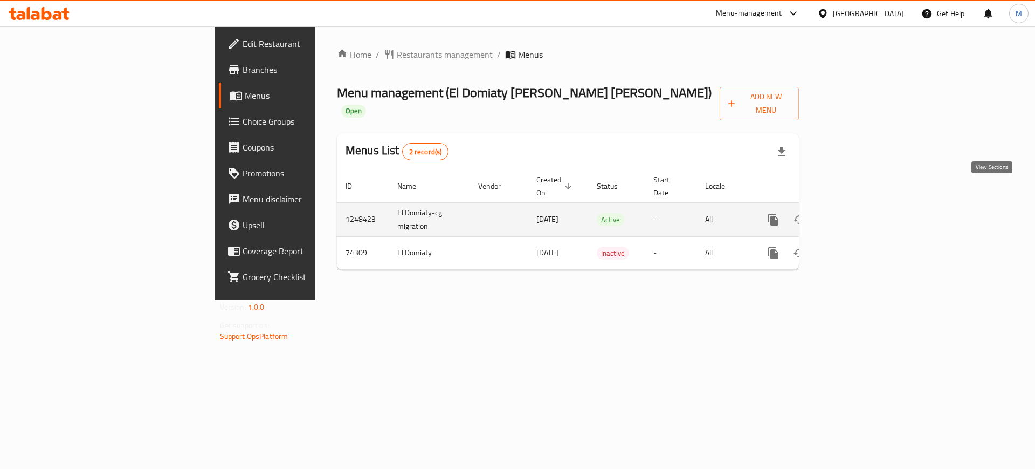
click at [858, 213] on icon "enhanced table" at bounding box center [851, 219] width 13 height 13
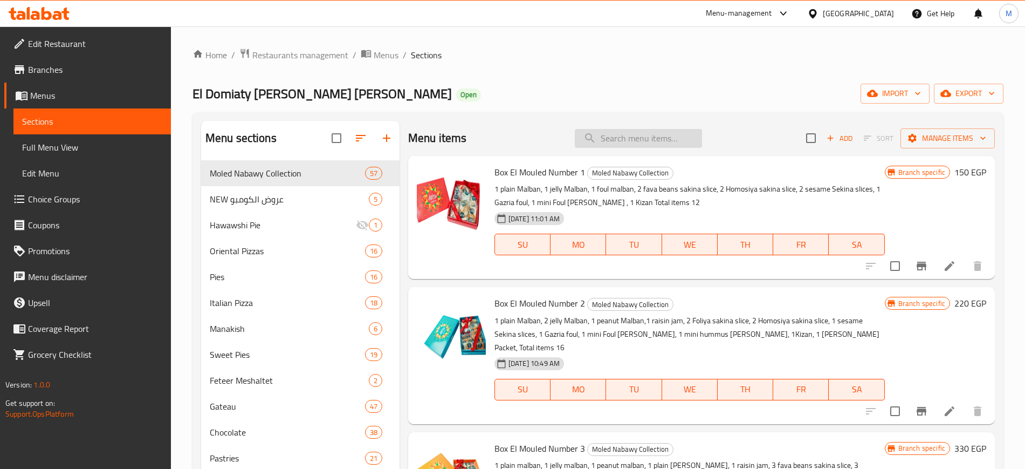
click at [603, 135] on input "search" at bounding box center [638, 138] width 127 height 19
type input "f"
type input "ق"
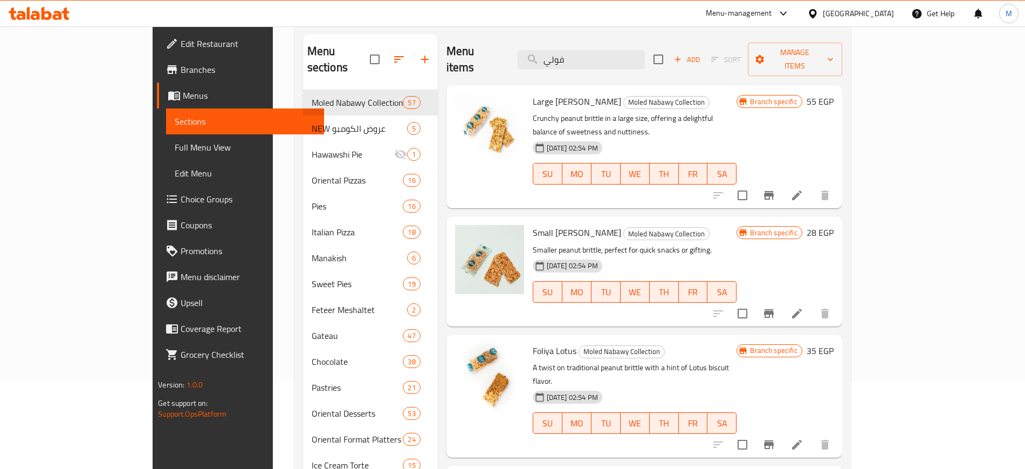
scroll to position [91, 0]
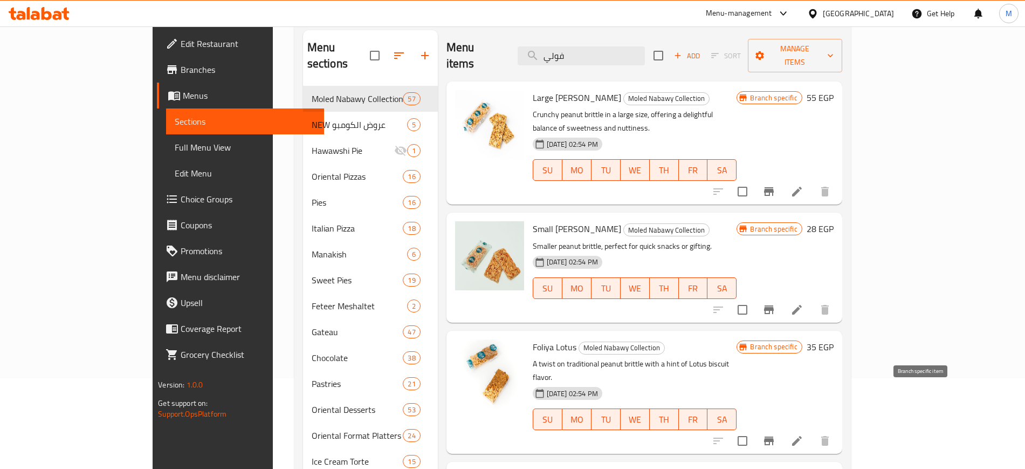
type input "فولي"
click at [775, 434] on icon "Branch-specific-item" at bounding box center [768, 440] width 13 height 13
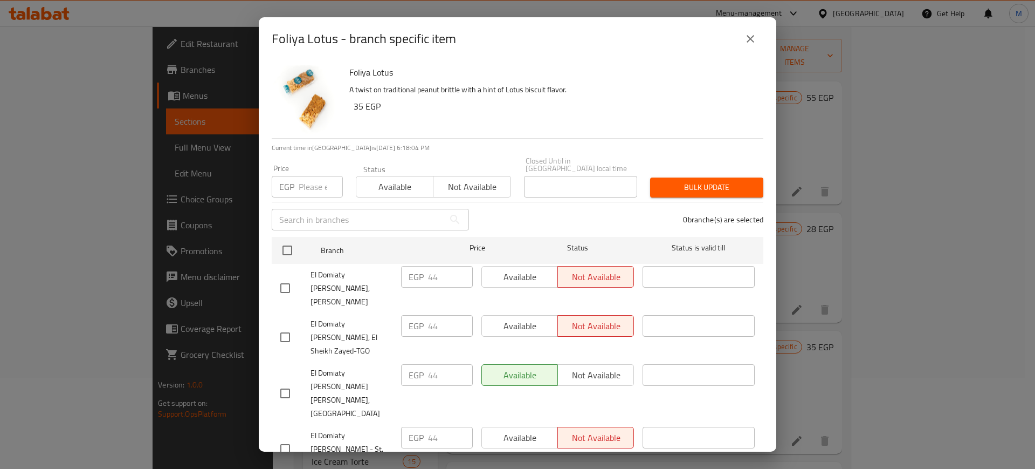
click at [382, 180] on span "Available" at bounding box center [395, 187] width 68 height 16
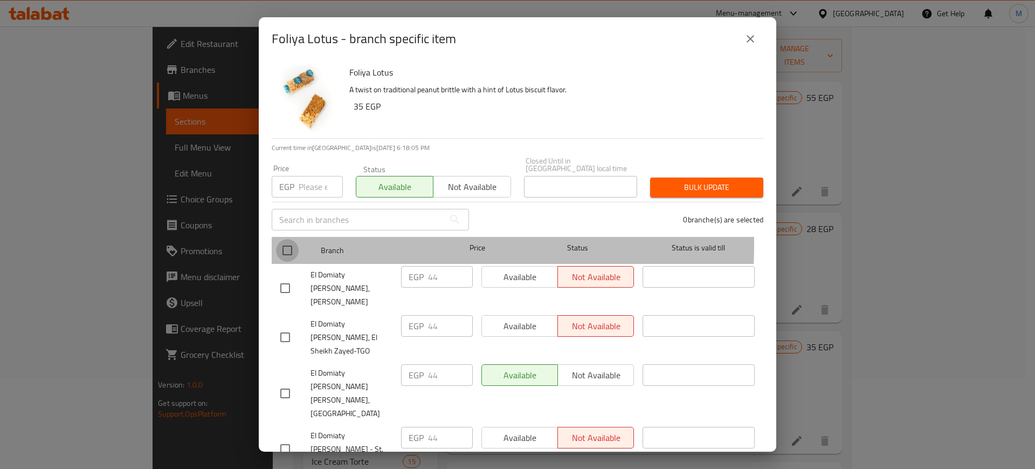
click at [288, 239] on input "checkbox" at bounding box center [287, 250] width 23 height 23
checkbox input "true"
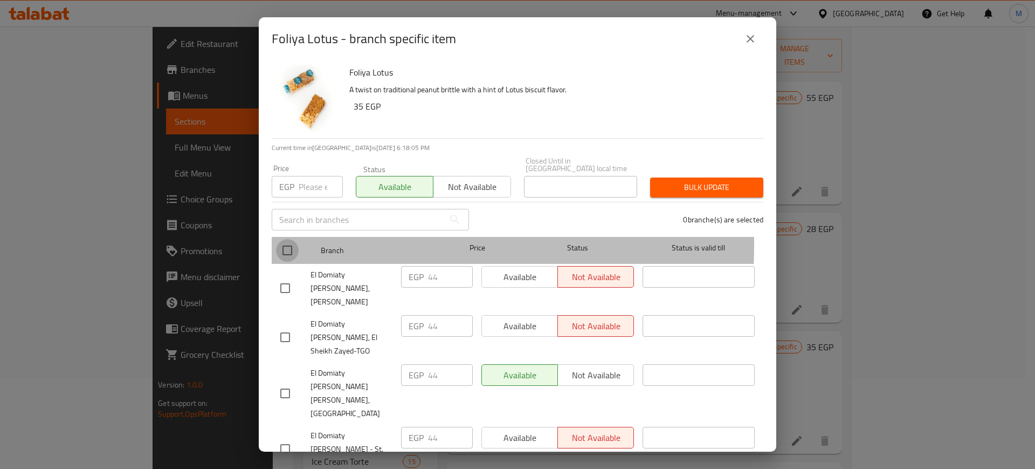
checkbox input "true"
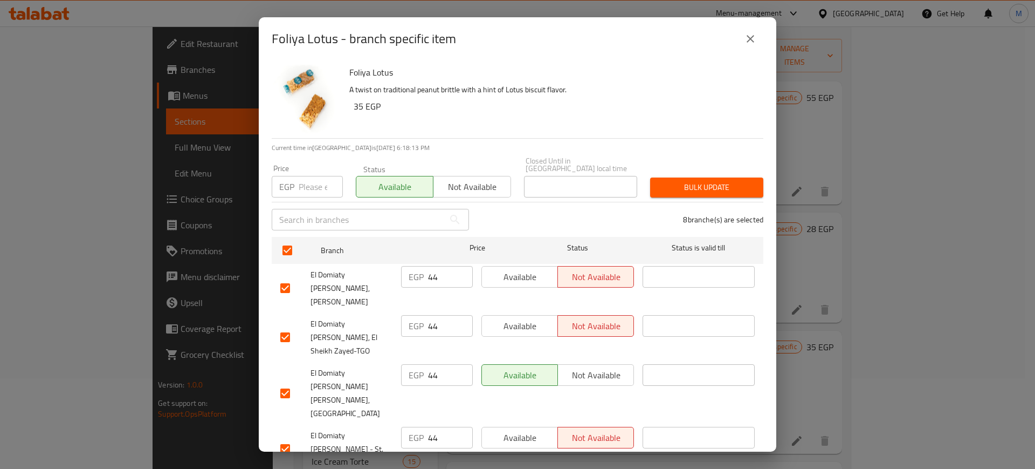
click at [311, 176] on input "number" at bounding box center [321, 187] width 44 height 22
type input "44"
click at [701, 184] on span "Bulk update" at bounding box center [707, 187] width 96 height 13
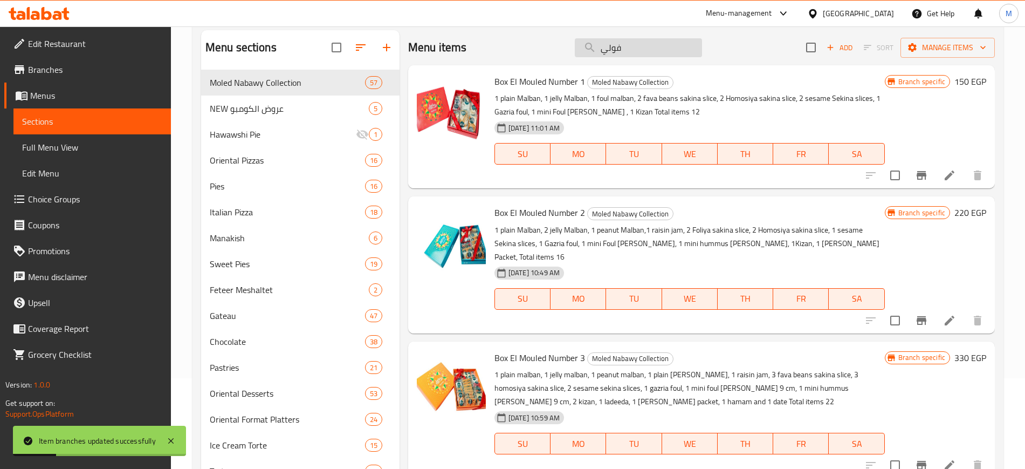
click at [600, 45] on input "فولي" at bounding box center [638, 47] width 127 height 19
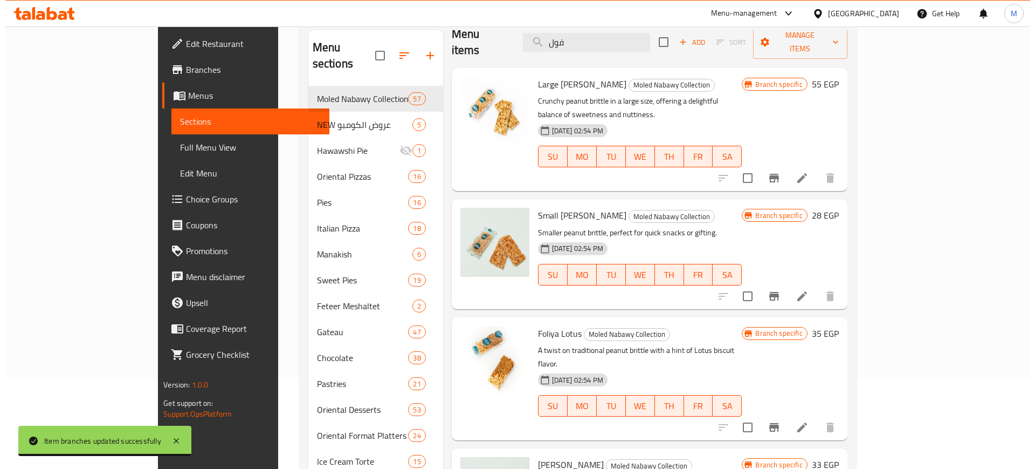
scroll to position [135, 0]
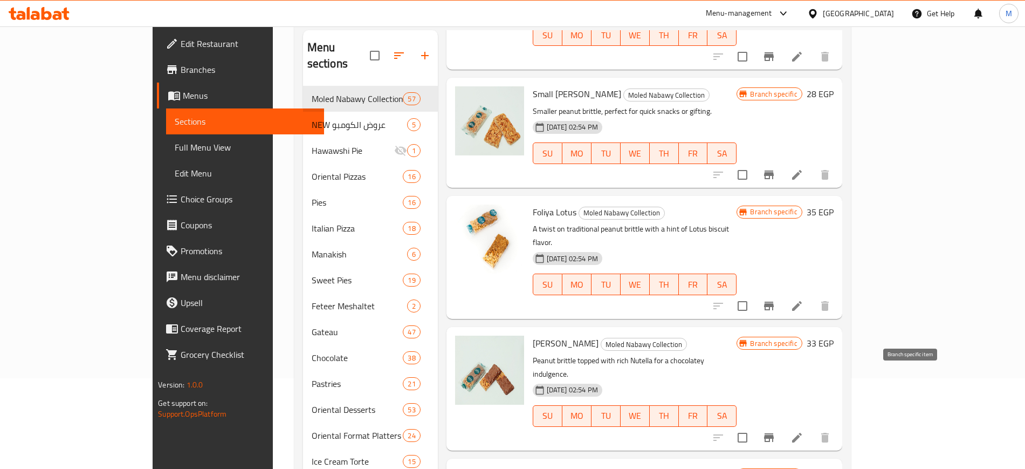
type input "فول"
click at [775, 431] on icon "Branch-specific-item" at bounding box center [768, 437] width 13 height 13
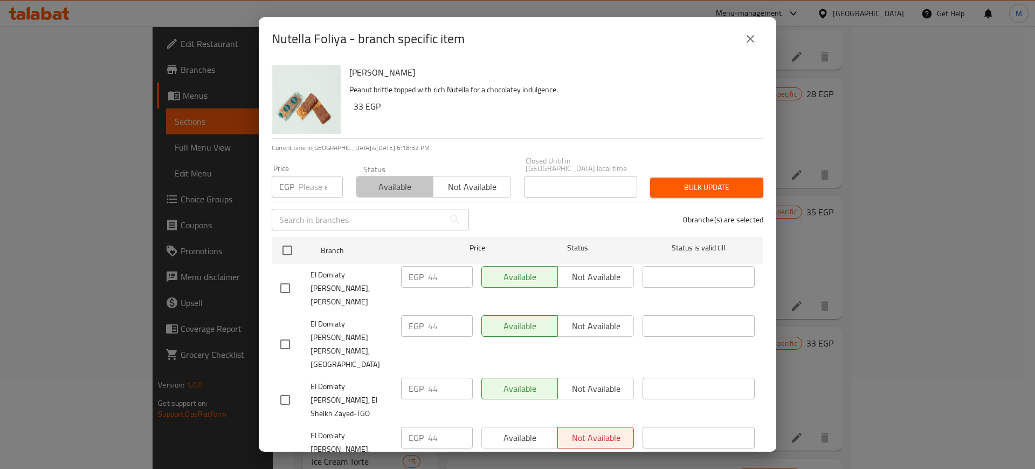
click at [401, 181] on span "Available" at bounding box center [395, 187] width 68 height 16
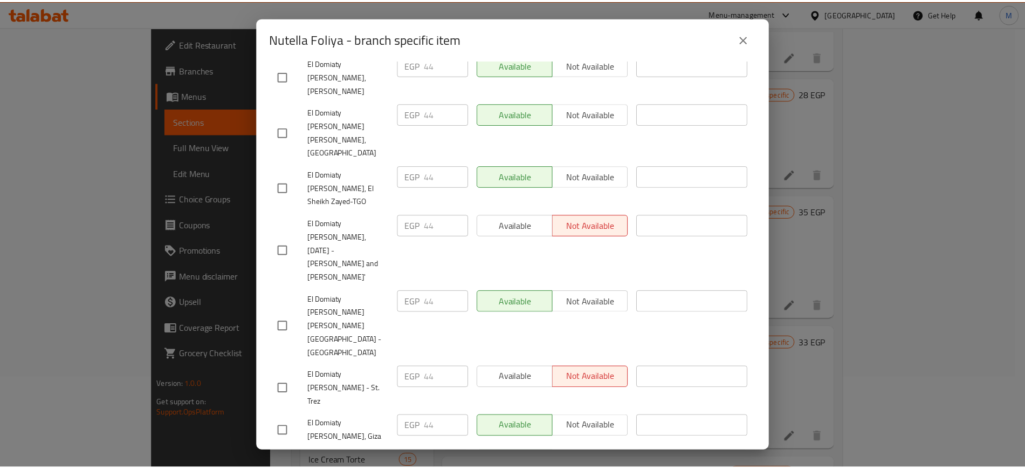
scroll to position [0, 0]
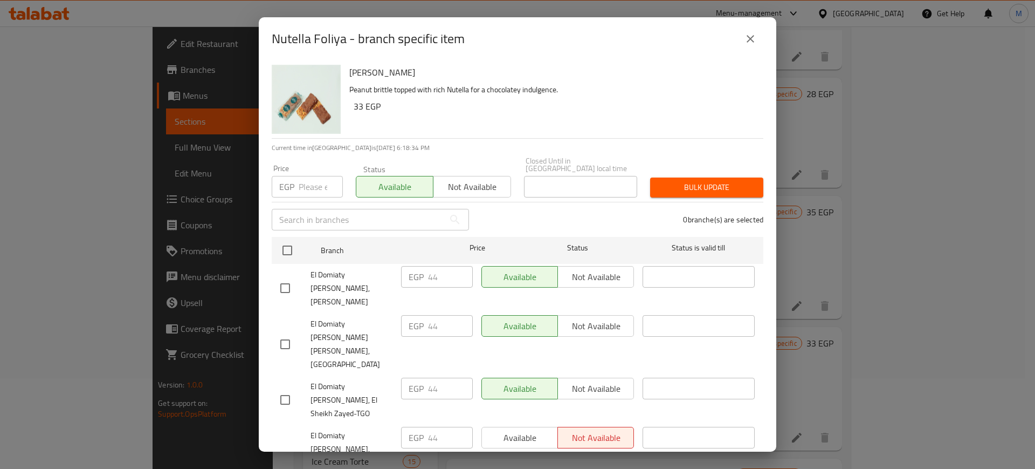
type button "0"
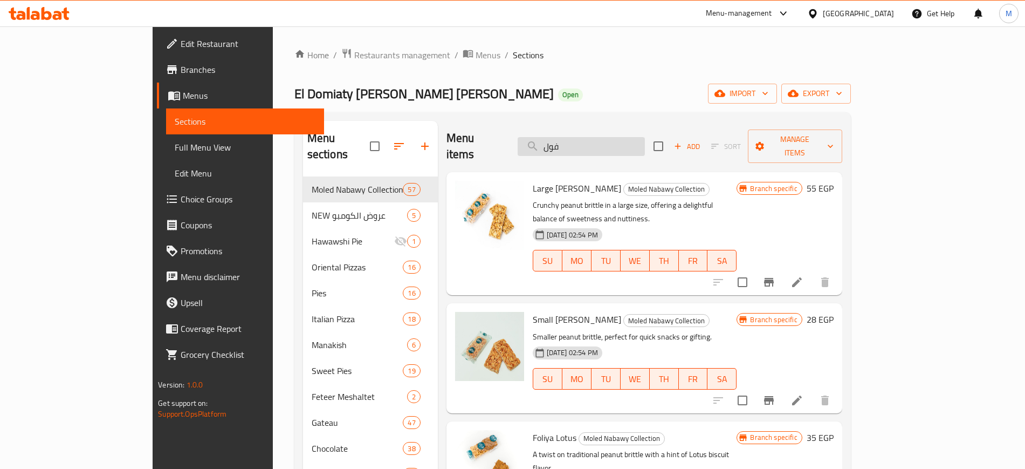
click at [630, 137] on input "فول" at bounding box center [581, 146] width 127 height 19
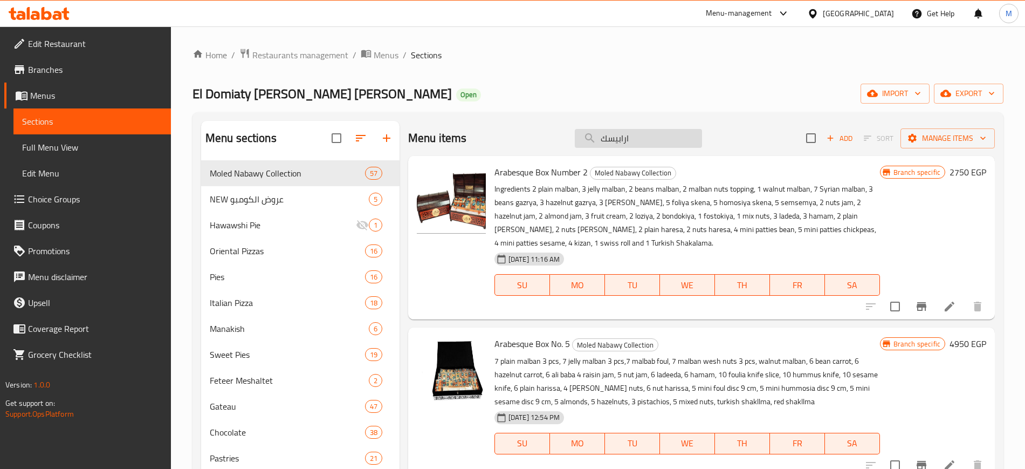
paste input "search"
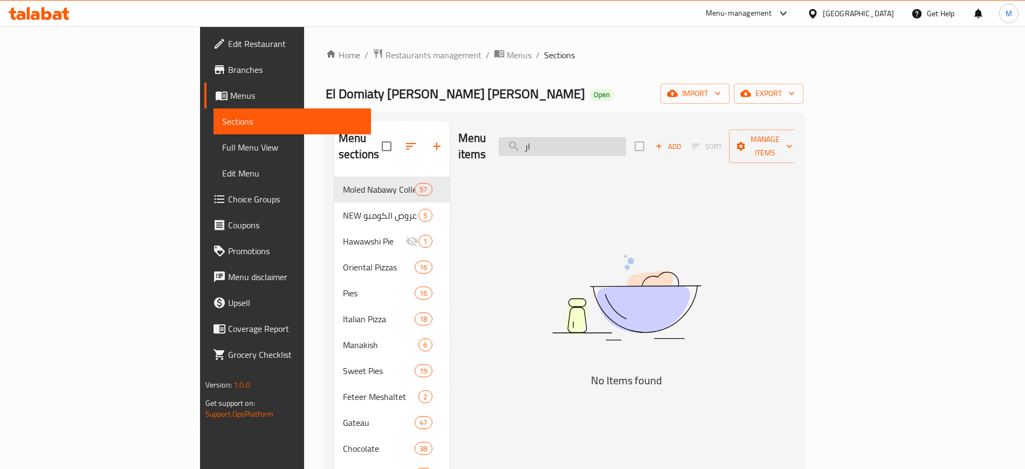
type input "ا"
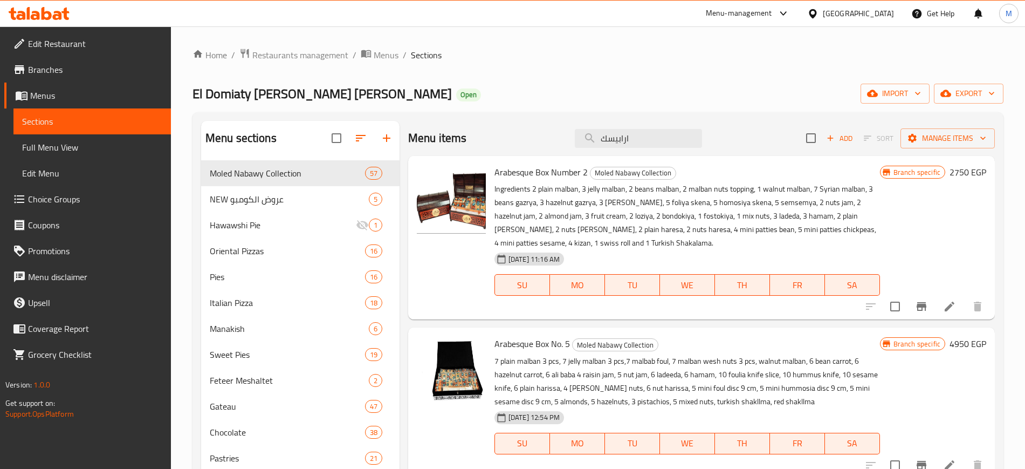
click at [507, 171] on span "Arabesque Box Number 2" at bounding box center [540, 172] width 93 height 16
copy span "Arabesque"
click at [624, 135] on input "ارابيسك" at bounding box center [638, 138] width 127 height 19
paste input "Arabesque"
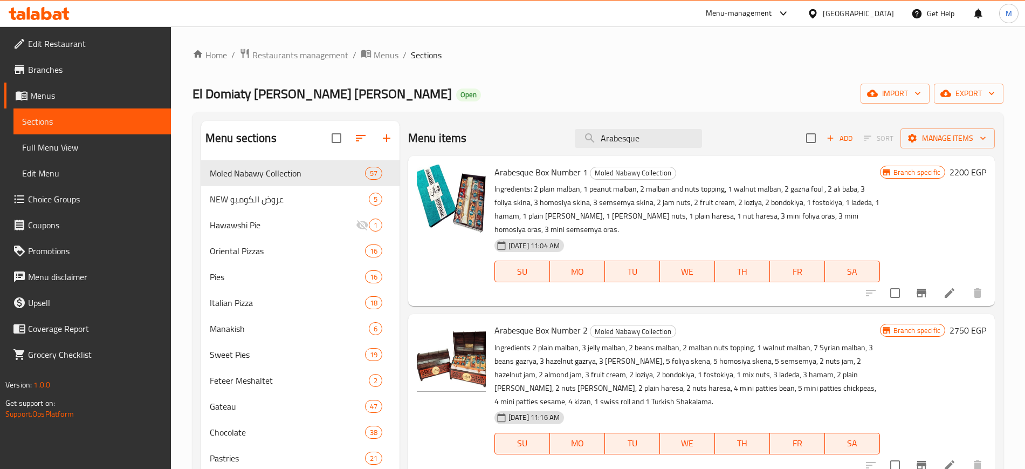
type input "Arabesque"
click at [919, 288] on button "Branch-specific-item" at bounding box center [921, 293] width 26 height 26
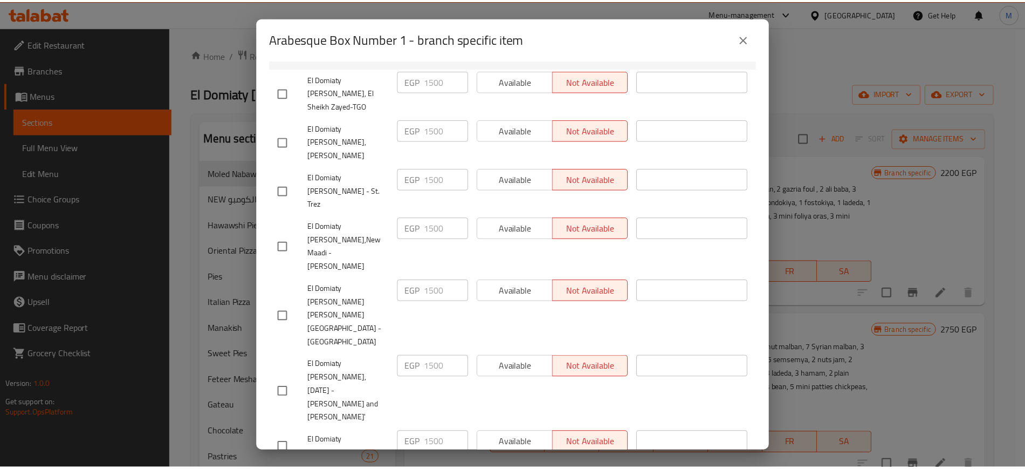
scroll to position [219, 0]
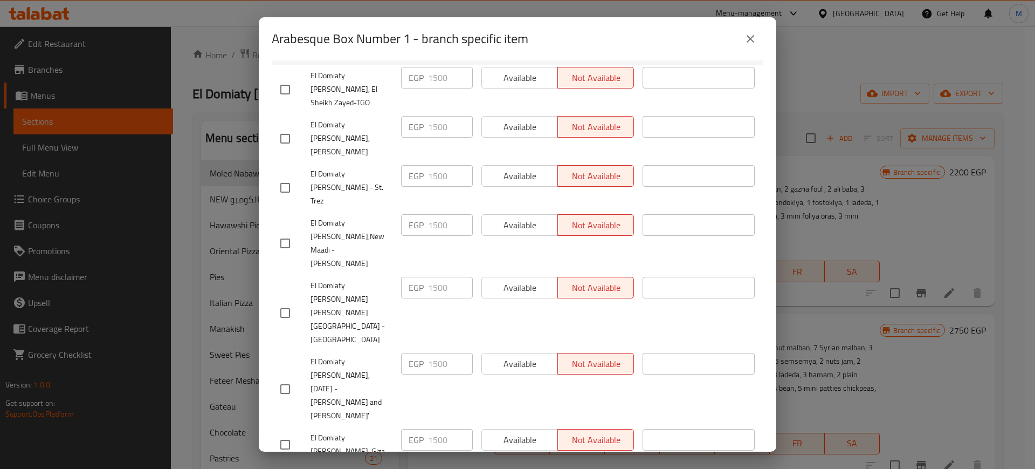
checkbox input "true"
click at [422, 464] on div "EGP ​" at bounding box center [437, 475] width 72 height 22
type input "1500"
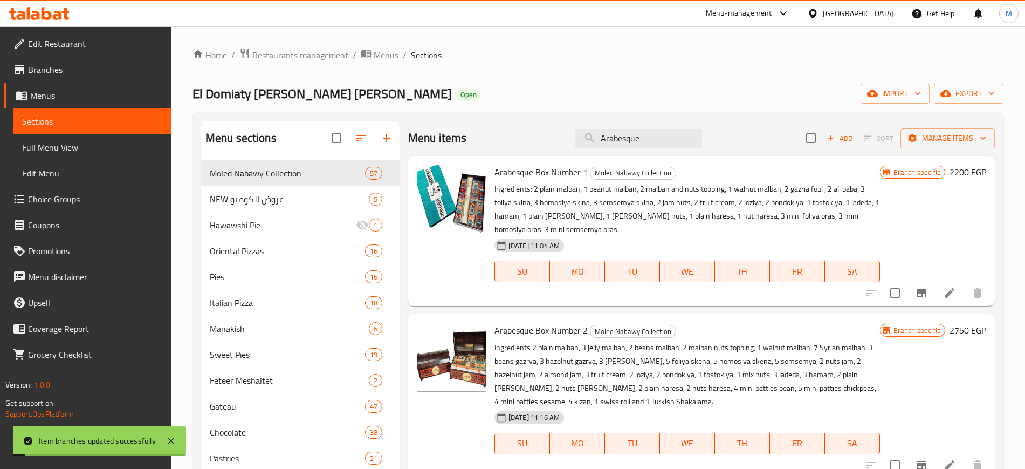
click at [950, 174] on h6 "2200 EGP" at bounding box center [967, 171] width 37 height 15
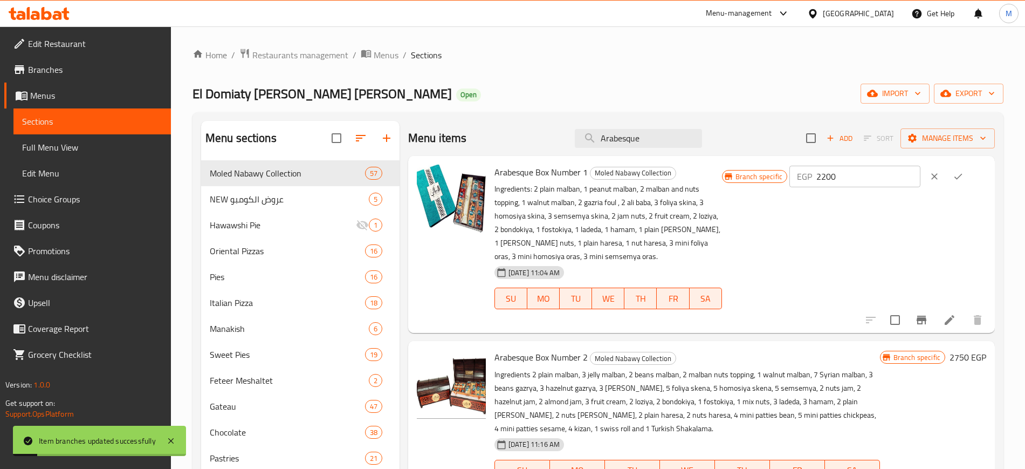
click at [869, 182] on input "2200" at bounding box center [868, 177] width 104 height 22
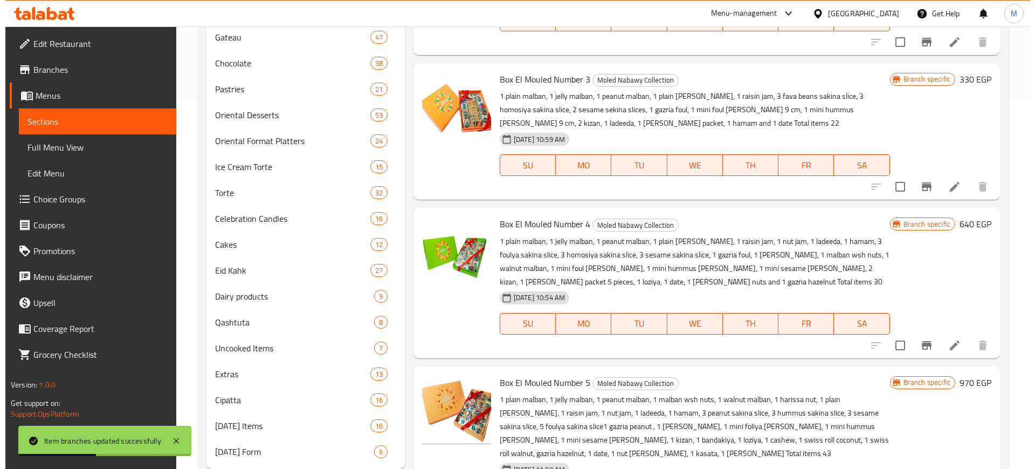
scroll to position [0, 0]
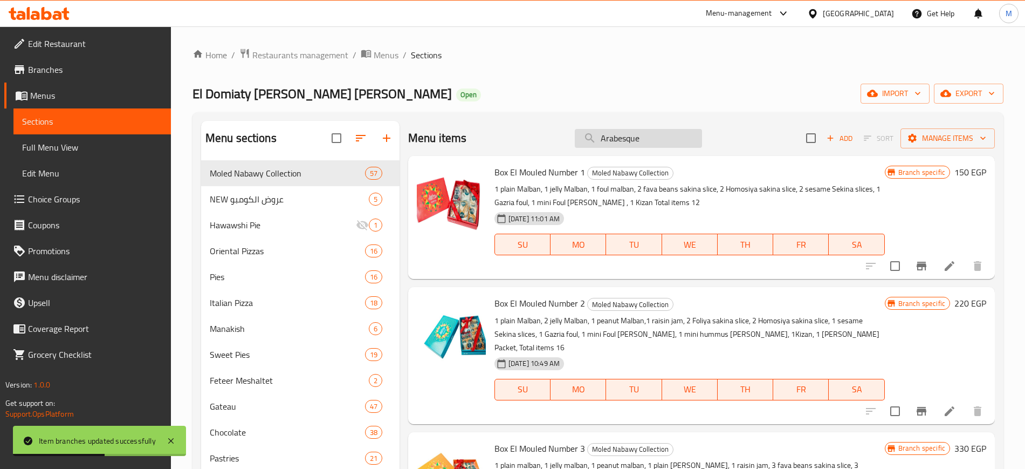
type input "1"
click at [643, 135] on input "Arabesque" at bounding box center [638, 138] width 127 height 19
type input "Arabesque"
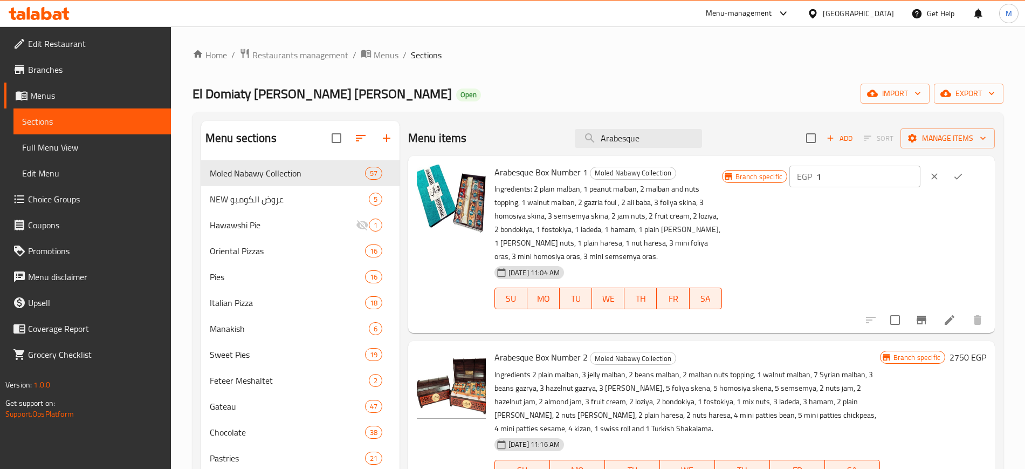
click at [859, 175] on input "1" at bounding box center [868, 177] width 104 height 22
type input "1500"
click at [953, 171] on icon "ok" at bounding box center [958, 176] width 11 height 11
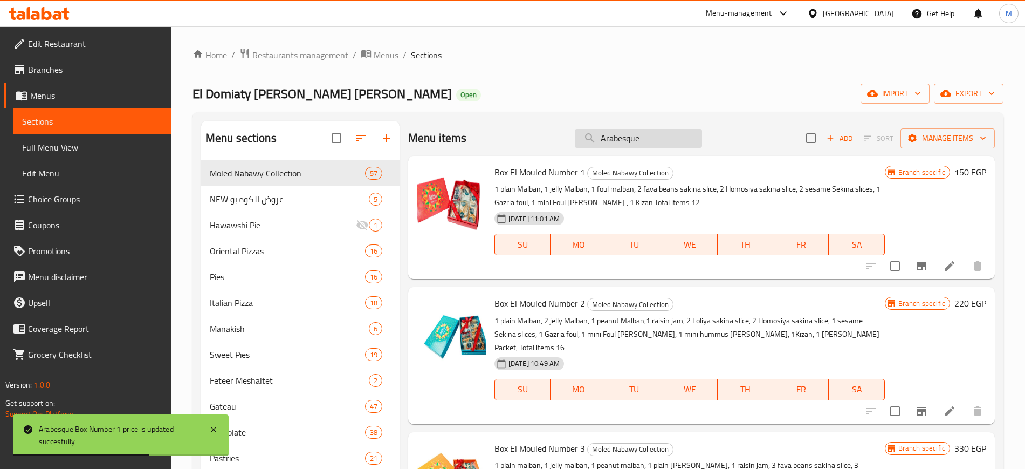
click at [640, 145] on input "Arabesque" at bounding box center [638, 138] width 127 height 19
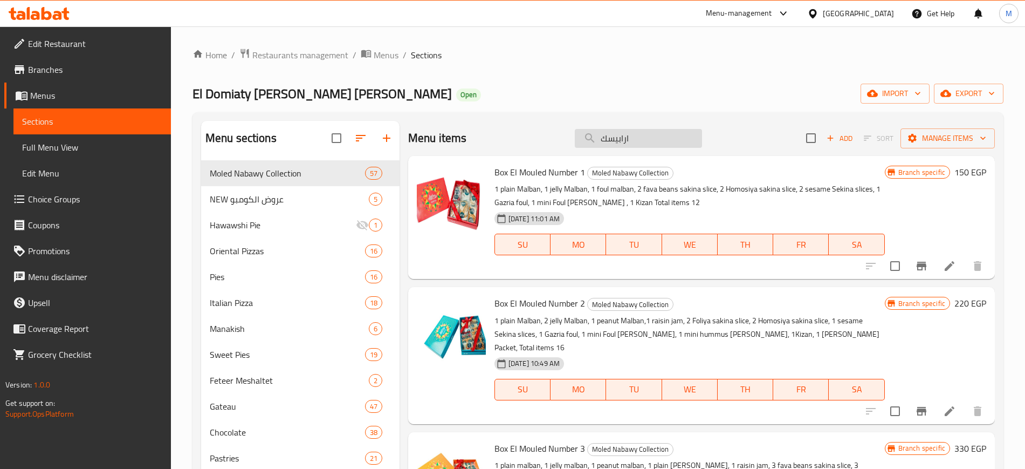
type input "ارابيسك"
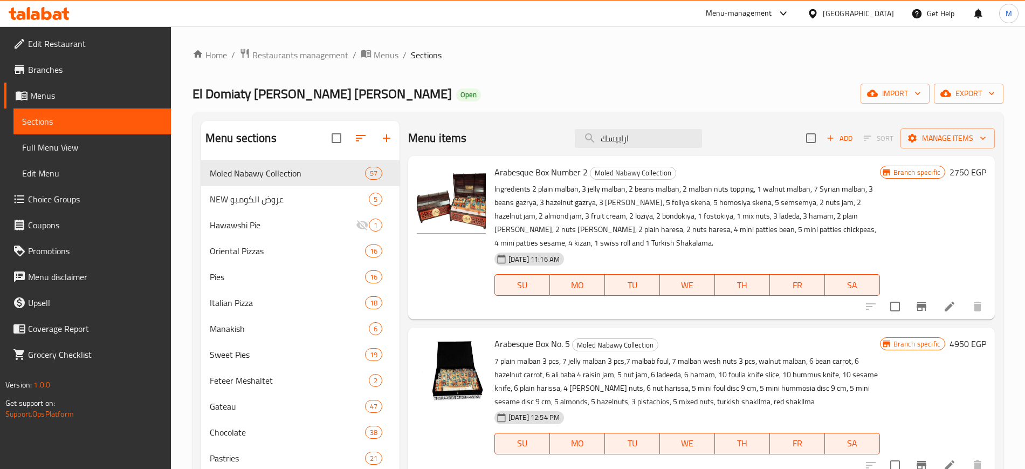
click at [963, 177] on h6 "2750 EGP" at bounding box center [967, 171] width 37 height 15
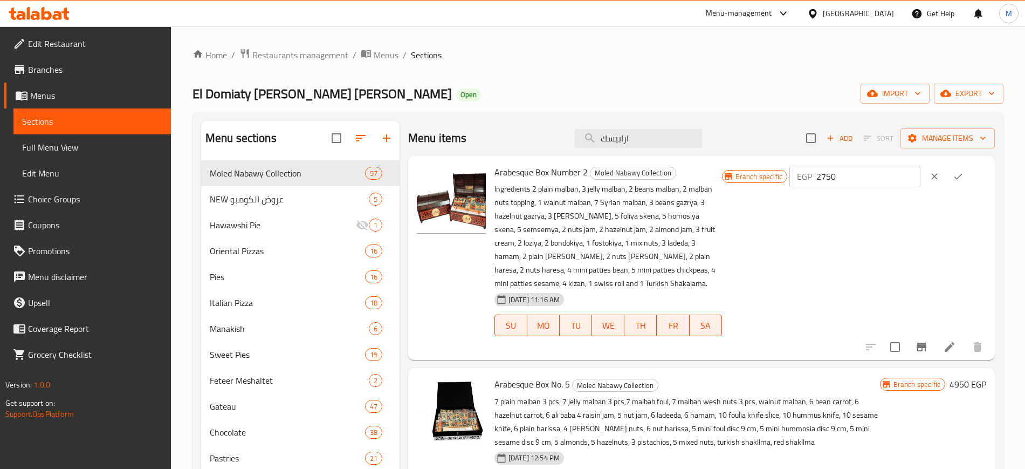
click at [886, 173] on input "2750" at bounding box center [868, 177] width 104 height 22
type input "2600"
click at [962, 178] on icon "ok" at bounding box center [958, 177] width 8 height 6
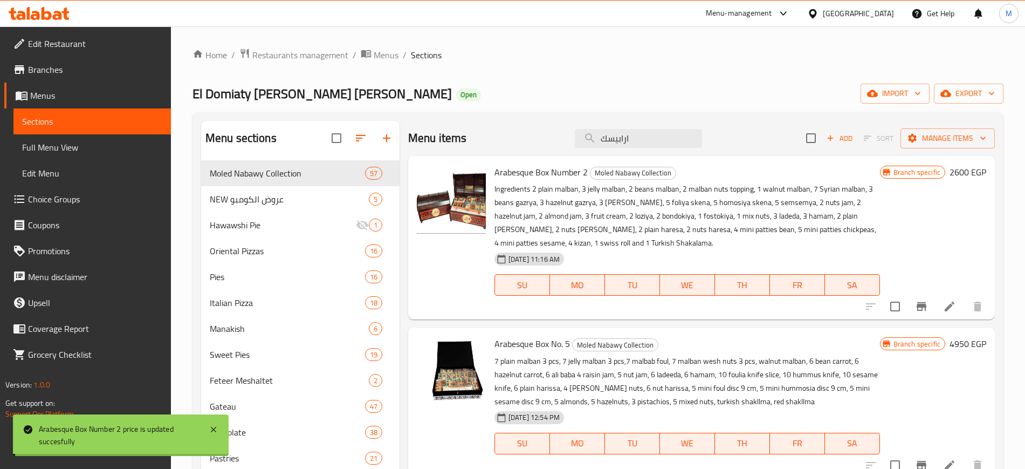
click at [925, 310] on icon "Branch-specific-item" at bounding box center [922, 306] width 10 height 9
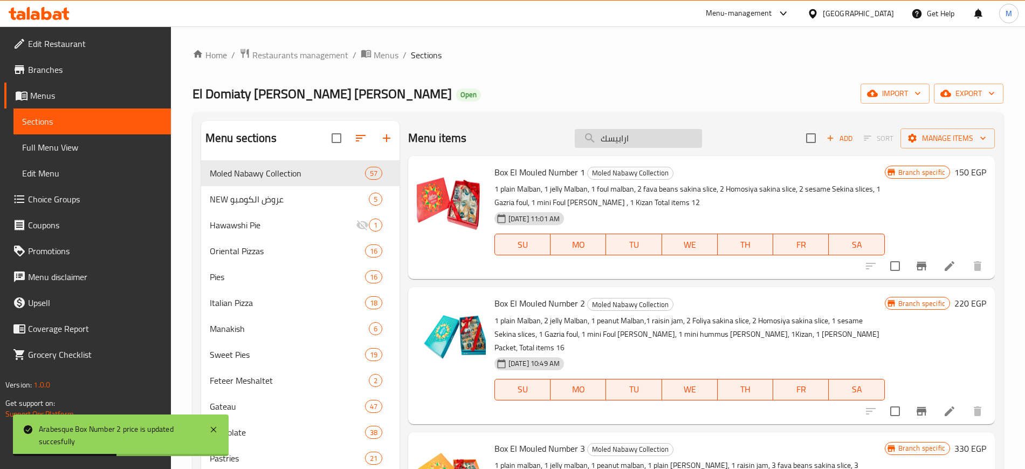
click at [629, 139] on input "ارابيسك" at bounding box center [638, 138] width 127 height 19
type input "ارابيس"
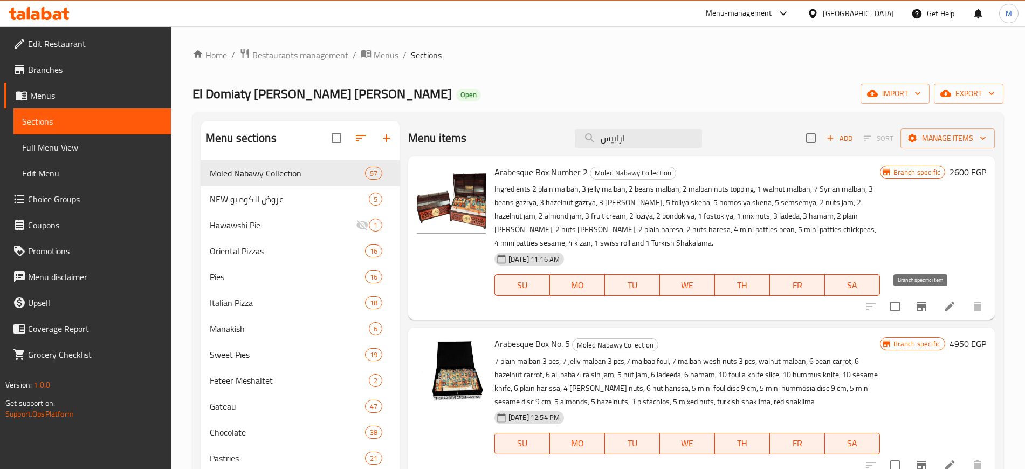
click at [924, 310] on icon "Branch-specific-item" at bounding box center [921, 306] width 13 height 13
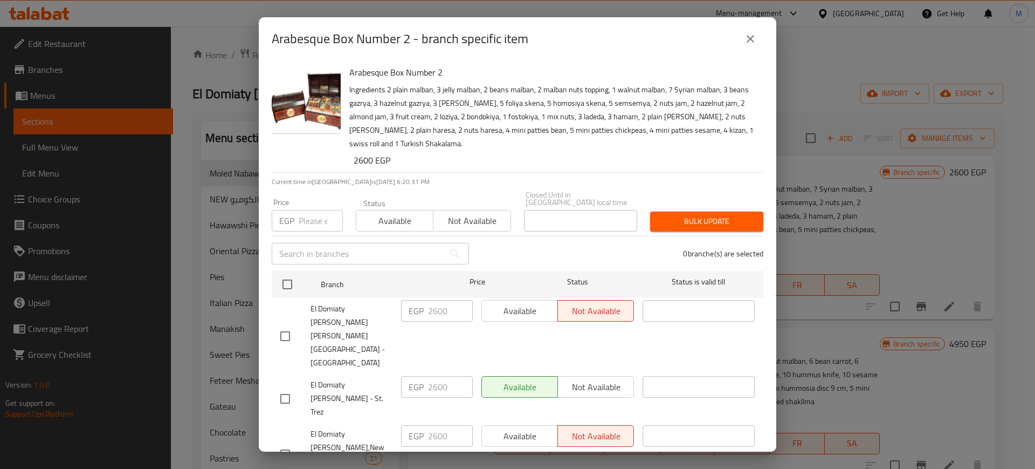
click at [318, 210] on input "number" at bounding box center [321, 221] width 44 height 22
paste input "2600"
type input "2600"
click at [281, 279] on input "checkbox" at bounding box center [287, 284] width 23 height 23
checkbox input "true"
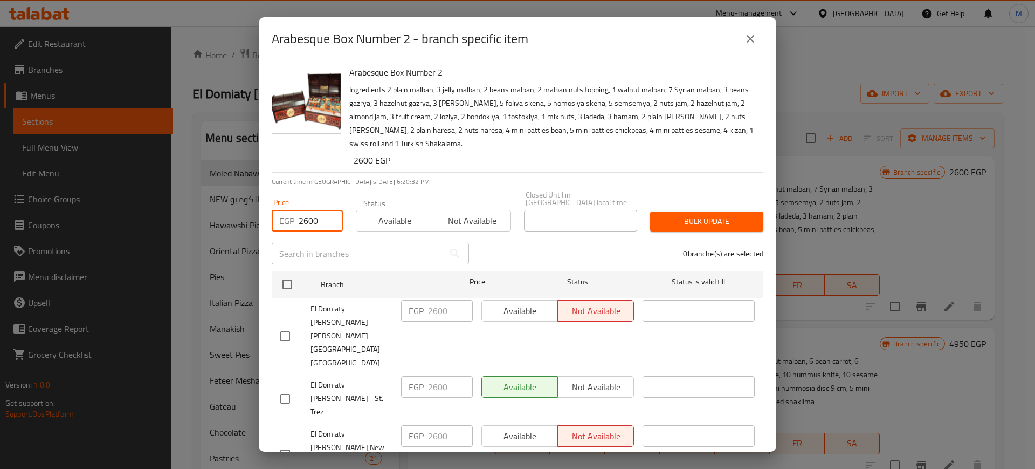
checkbox input "true"
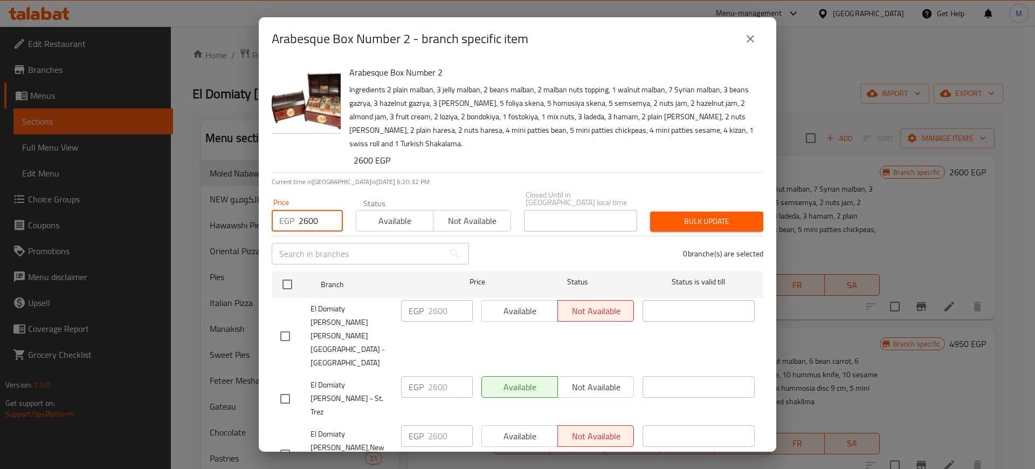
checkbox input "true"
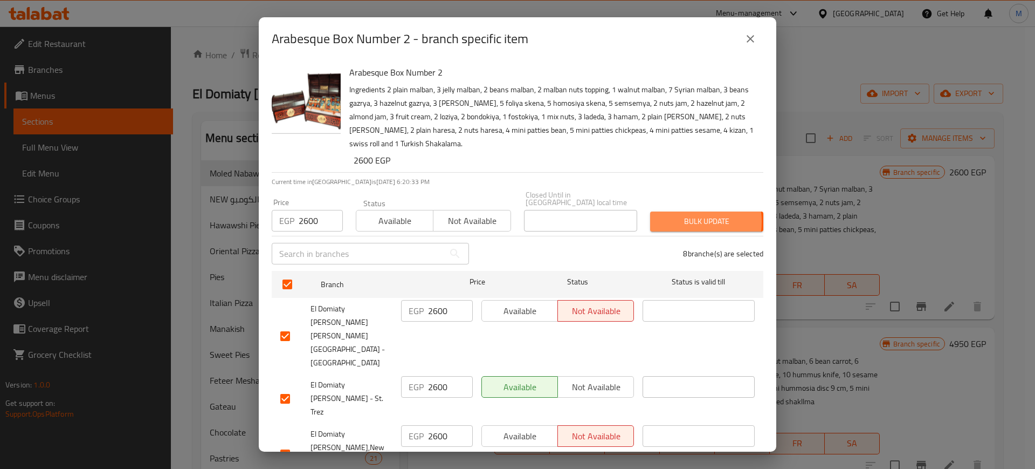
click at [679, 215] on span "Bulk update" at bounding box center [707, 221] width 96 height 13
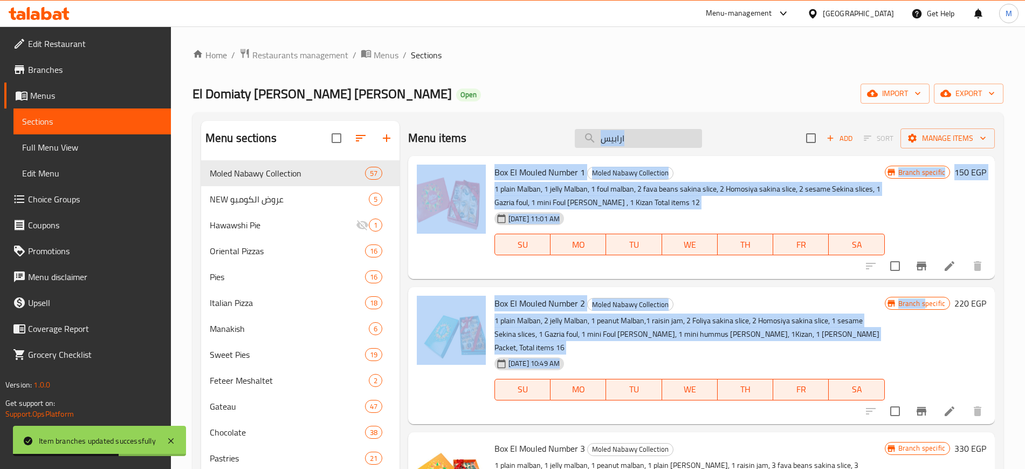
click at [595, 140] on input "ارابيس" at bounding box center [638, 138] width 127 height 19
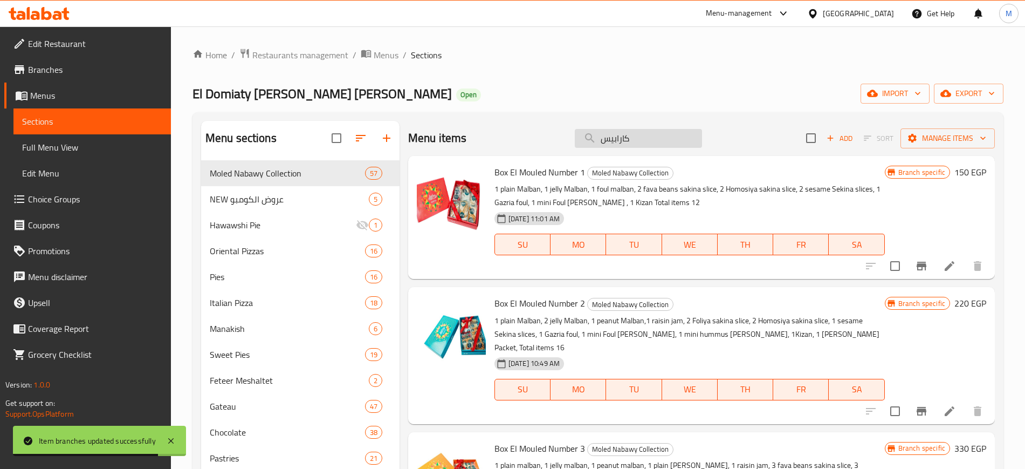
type input "ارابيس"
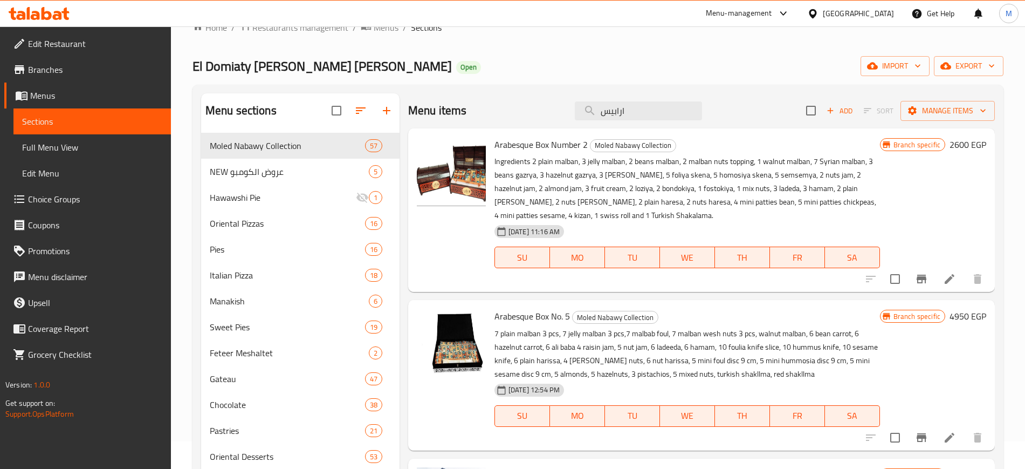
scroll to position [29, 0]
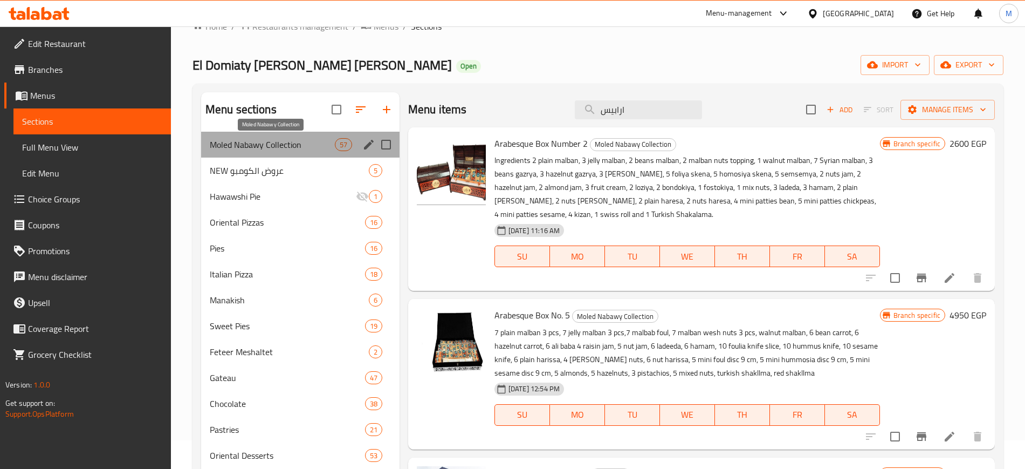
click at [277, 149] on span "Moled Nabawy Collection" at bounding box center [272, 144] width 125 height 13
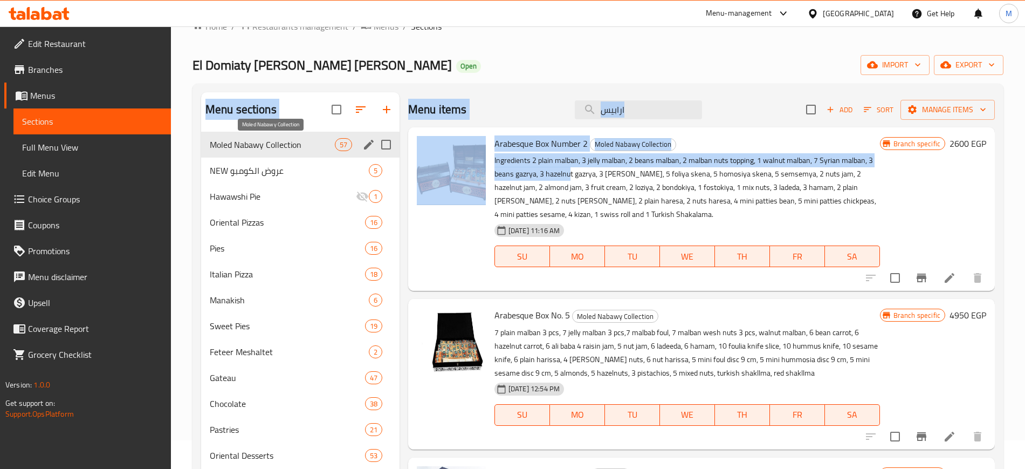
drag, startPoint x: 570, startPoint y: 174, endPoint x: 332, endPoint y: 148, distance: 240.2
click at [332, 148] on div "Menu sections Moled Nabawy Collection 57 NEW عروض الكومبو 5 Hawawshi Pie 1 Orie…" at bounding box center [598, 450] width 794 height 717
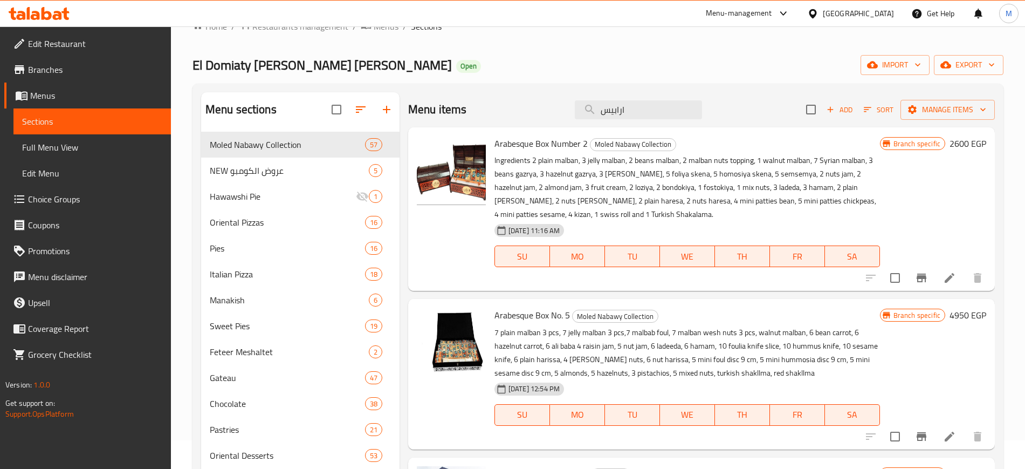
click at [628, 217] on p "Ingredients 2 plain malban, 3 jelly malban, 2 beans malban, 2 malban nuts toppi…" at bounding box center [686, 187] width 385 height 67
click at [638, 116] on input "ارابيس" at bounding box center [638, 109] width 127 height 19
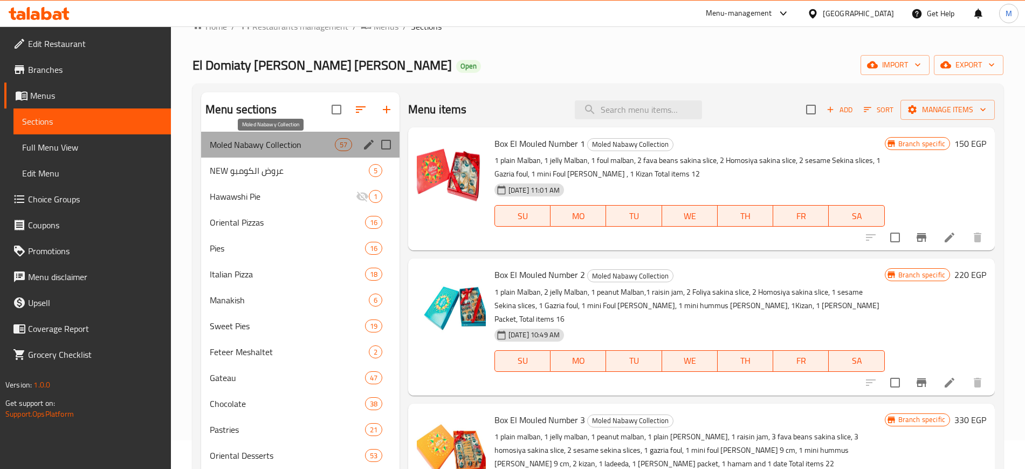
click at [325, 143] on span "Moled Nabawy Collection" at bounding box center [272, 144] width 125 height 13
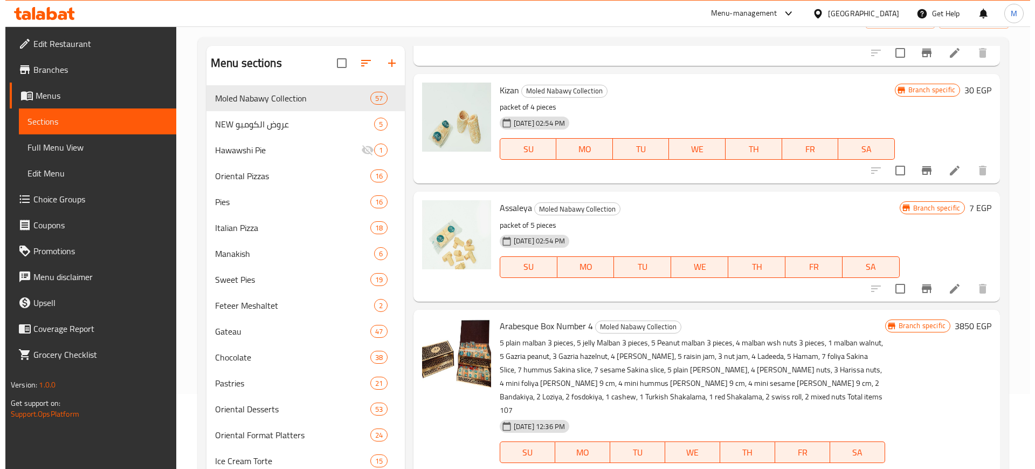
scroll to position [178, 0]
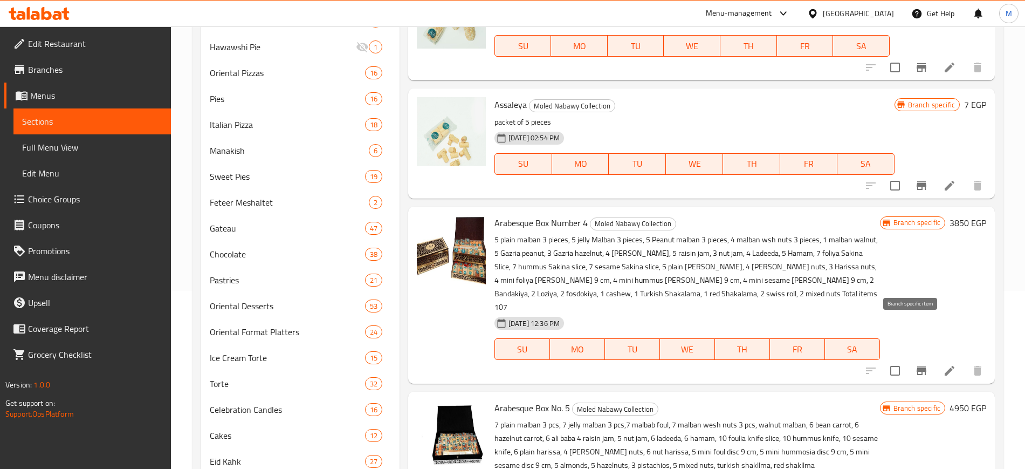
click at [915, 364] on icon "Branch-specific-item" at bounding box center [921, 370] width 13 height 13
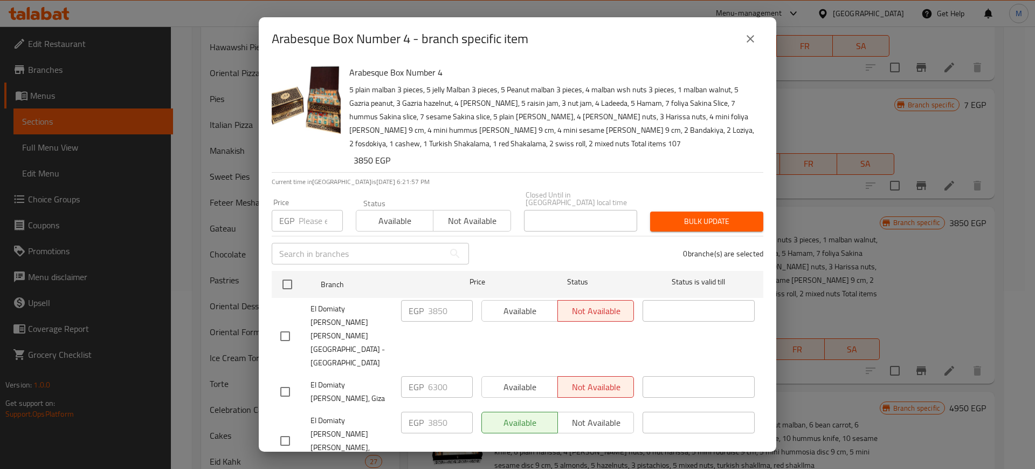
click at [314, 212] on input "number" at bounding box center [321, 221] width 44 height 22
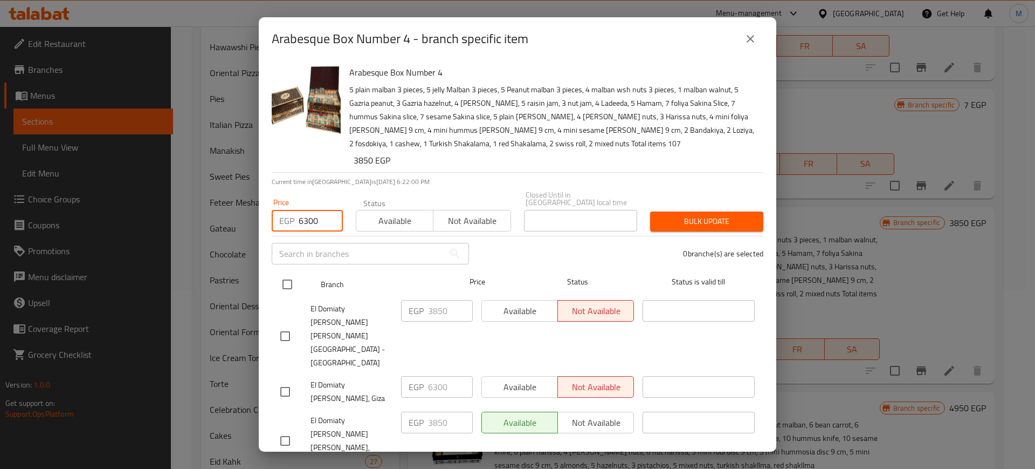
type input "6300"
click at [283, 278] on input "checkbox" at bounding box center [287, 284] width 23 height 23
checkbox input "true"
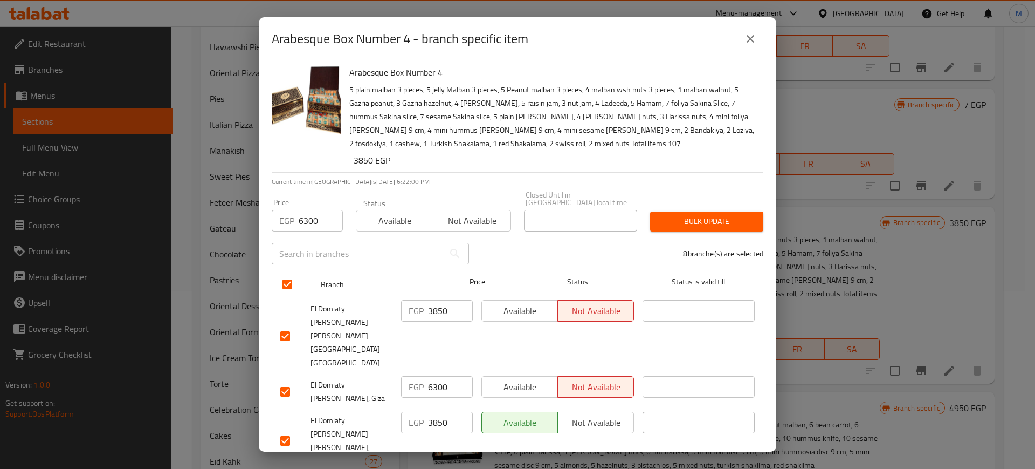
checkbox input "true"
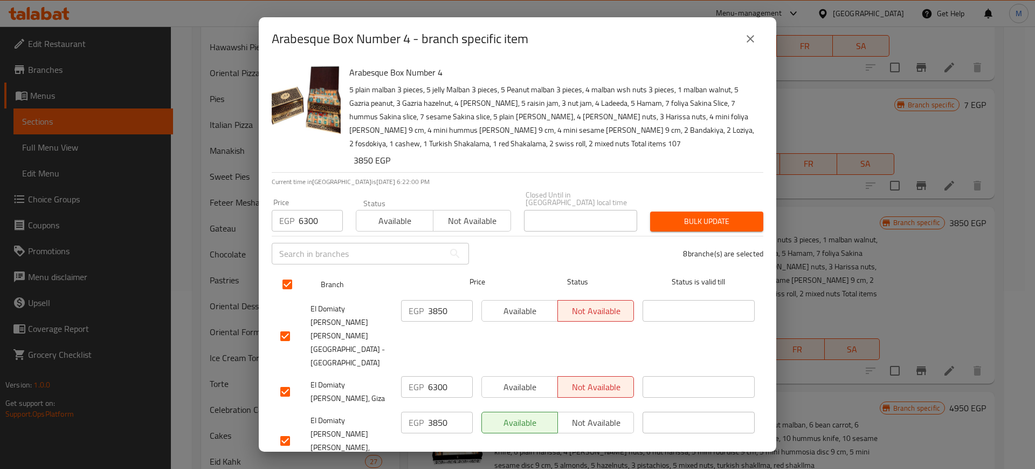
checkbox input "true"
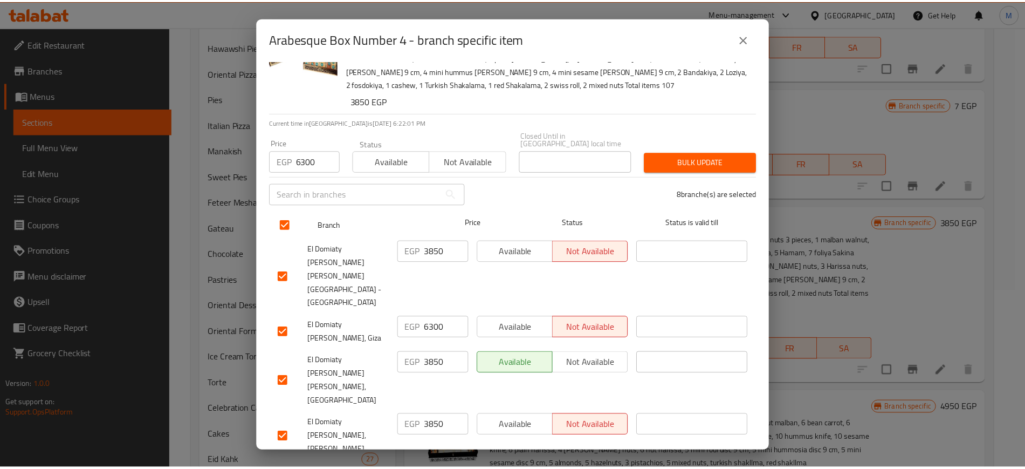
scroll to position [36, 0]
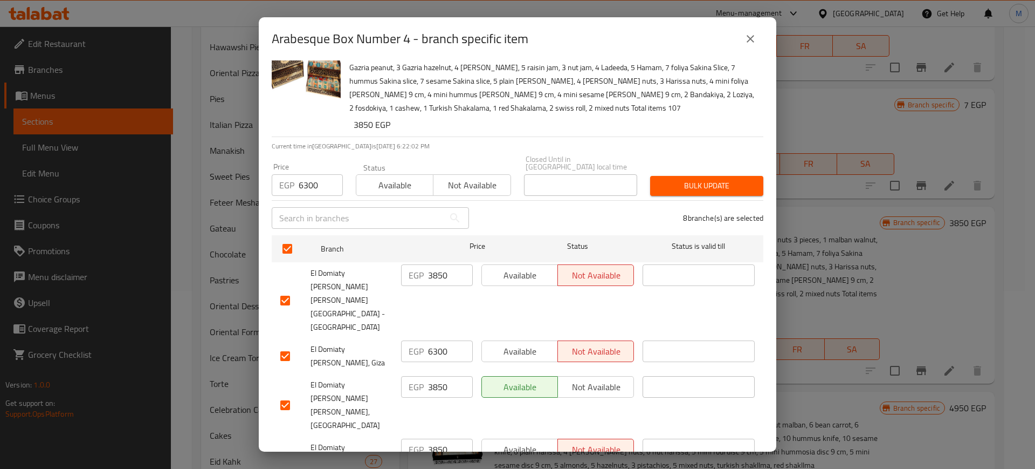
click at [394, 185] on button "Available" at bounding box center [395, 185] width 78 height 22
drag, startPoint x: 679, startPoint y: 173, endPoint x: 471, endPoint y: 183, distance: 208.4
click at [471, 183] on div "Price EGP 6300 Price Status Available Not available Closed Until in [GEOGRAPHIC…" at bounding box center [517, 175] width 505 height 53
click at [407, 183] on span "Available" at bounding box center [395, 185] width 68 height 16
click at [700, 179] on span "Bulk update" at bounding box center [707, 185] width 96 height 13
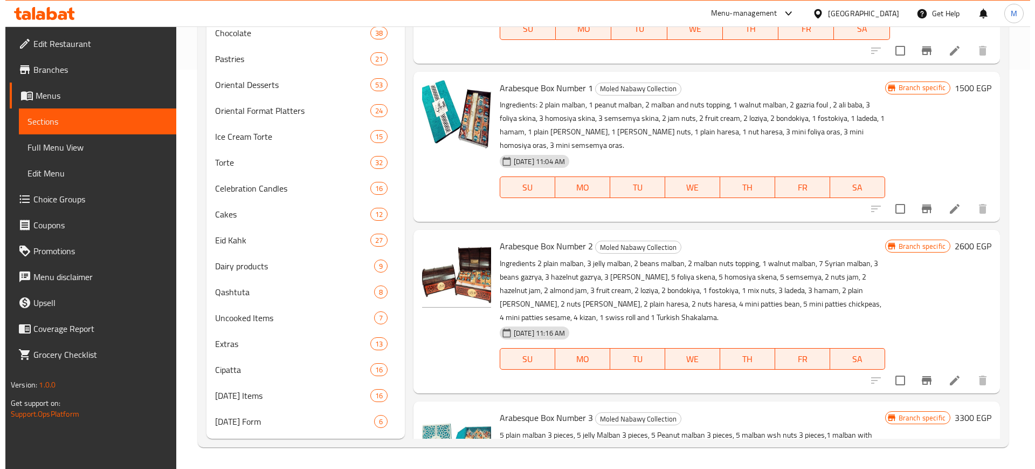
scroll to position [1298, 0]
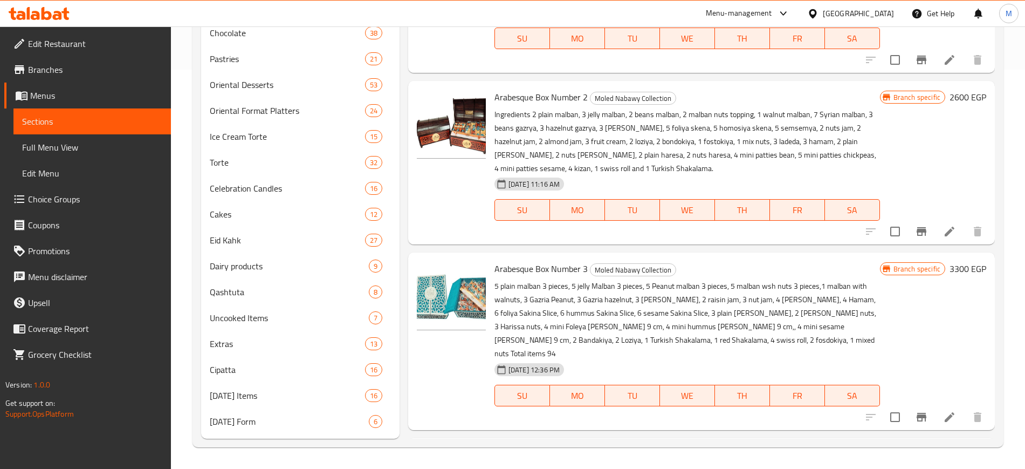
click at [954, 261] on h6 "3300 EGP" at bounding box center [967, 268] width 37 height 15
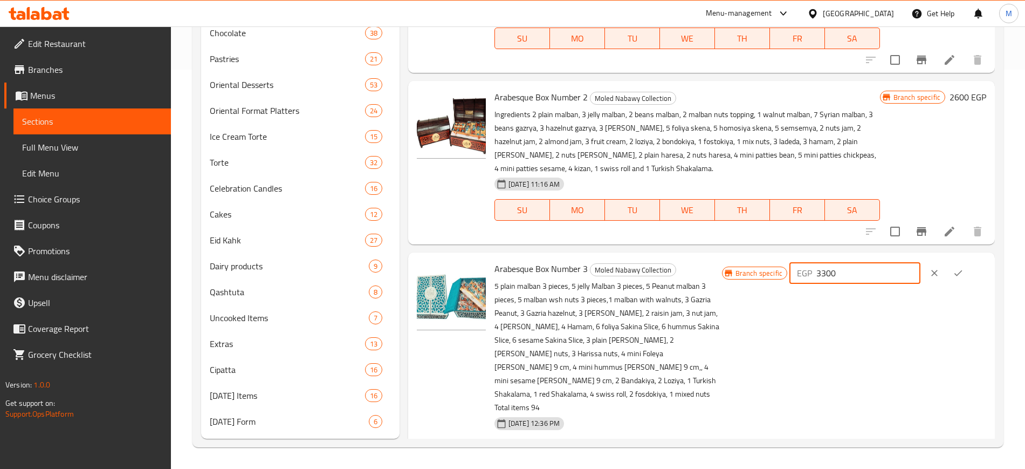
click at [866, 262] on input "3300" at bounding box center [868, 273] width 104 height 22
type input "4000"
click at [960, 267] on icon "ok" at bounding box center [958, 272] width 11 height 11
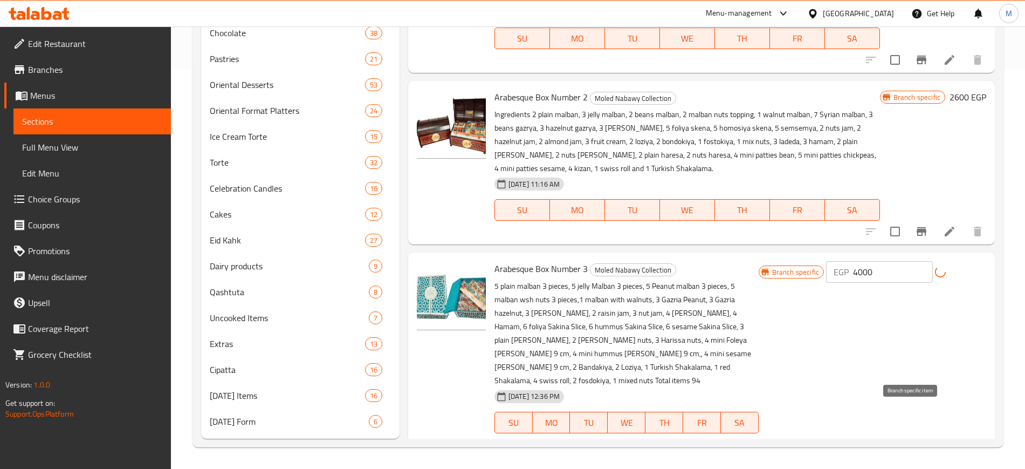
click at [915, 437] on icon "Branch-specific-item" at bounding box center [921, 443] width 13 height 13
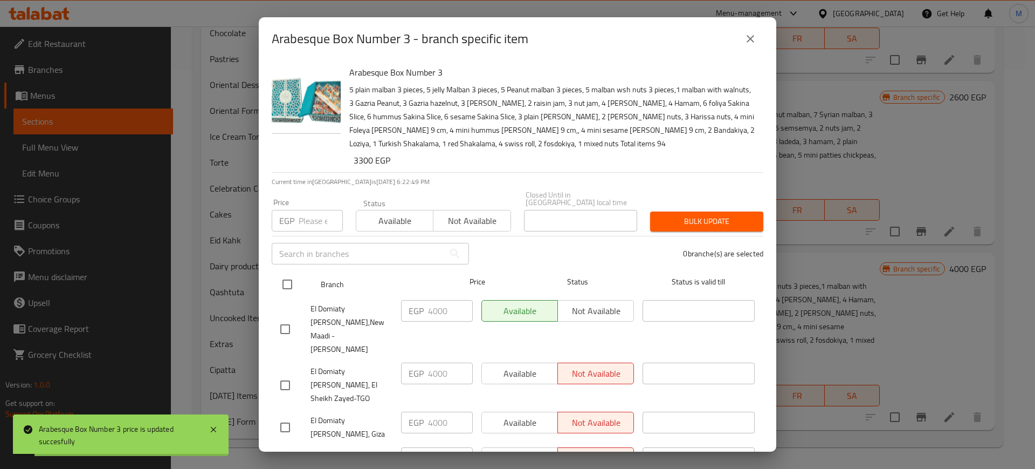
click at [291, 279] on input "checkbox" at bounding box center [287, 284] width 23 height 23
checkbox input "true"
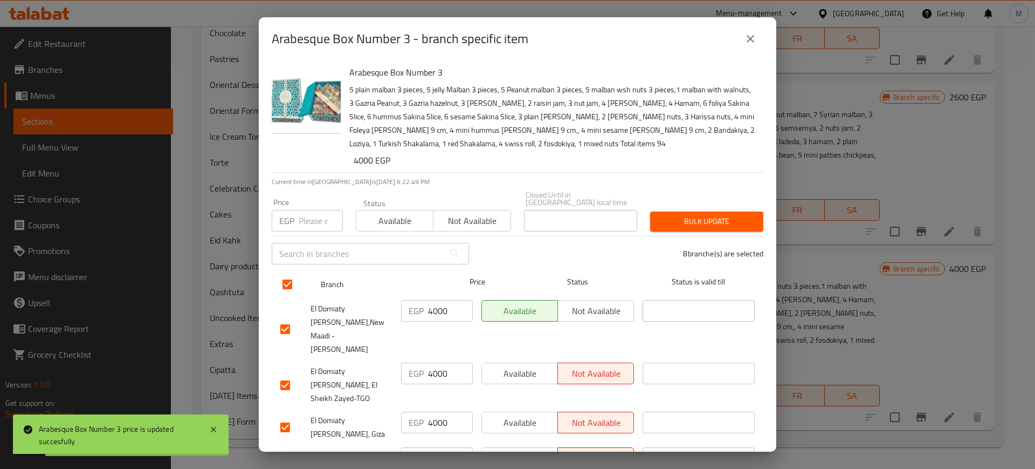
checkbox input "true"
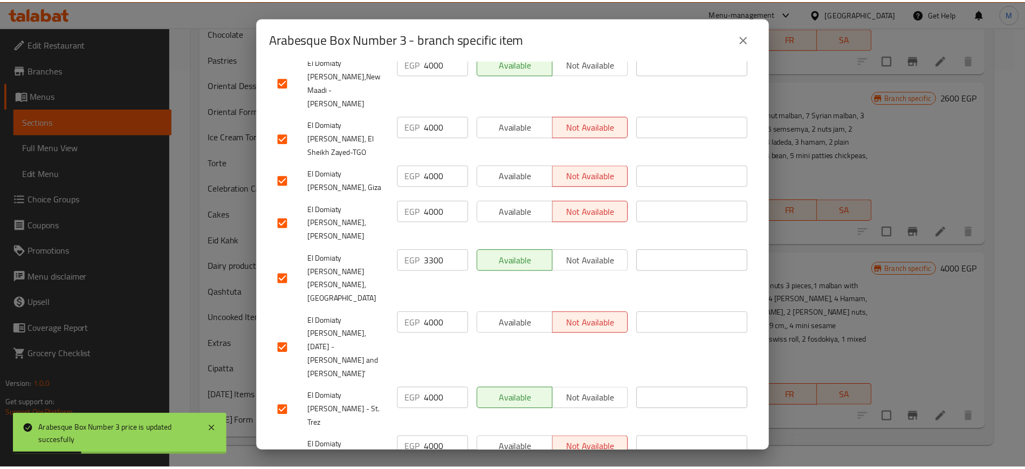
scroll to position [245, 0]
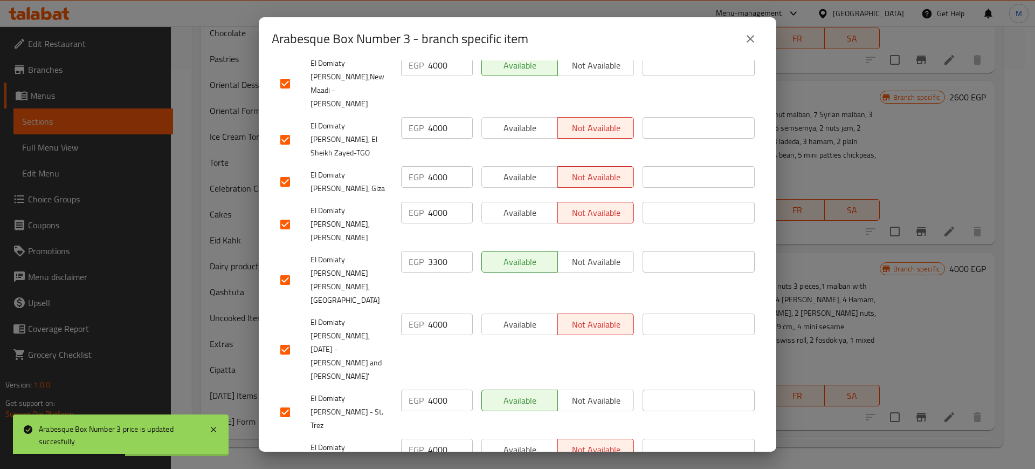
click at [753, 32] on icon "close" at bounding box center [750, 38] width 13 height 13
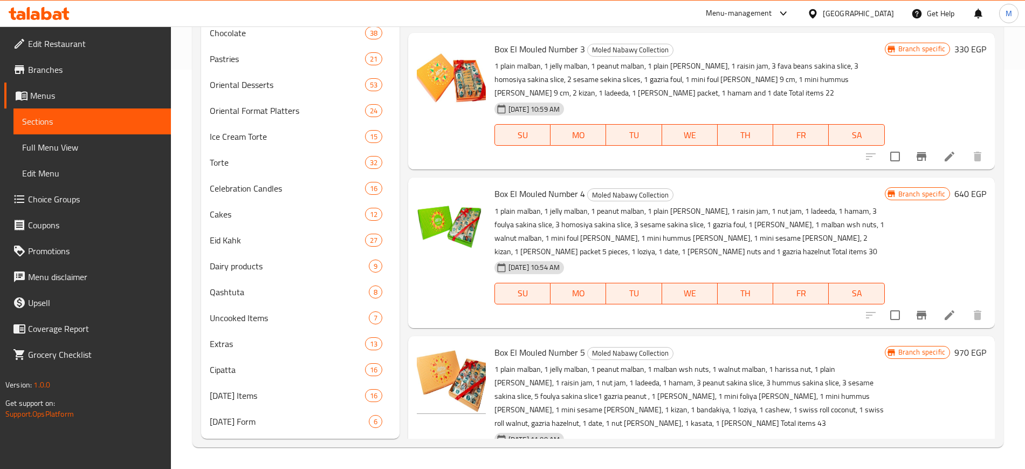
scroll to position [0, 0]
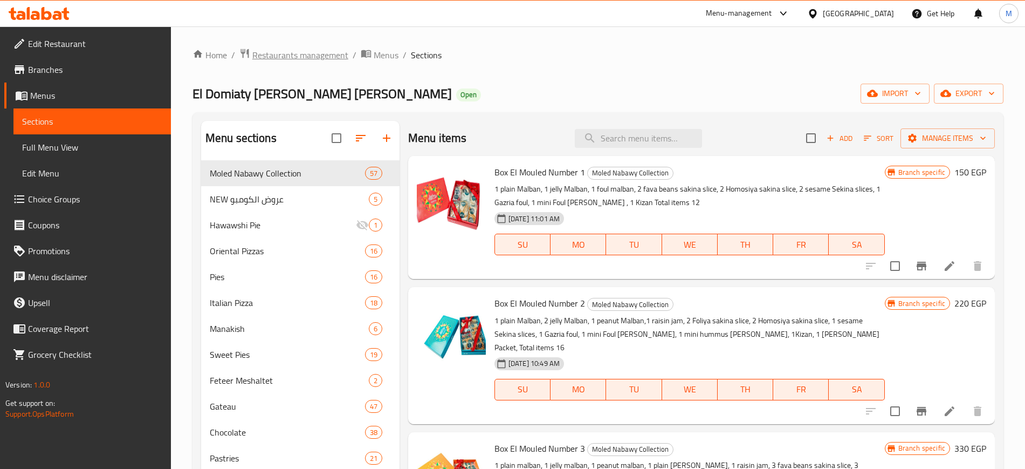
click at [262, 61] on span "Restaurants management" at bounding box center [300, 55] width 96 height 13
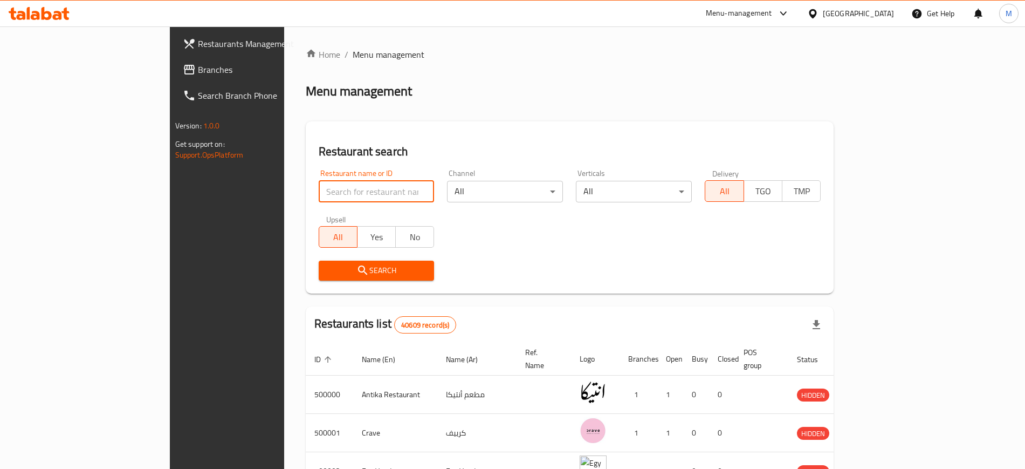
click at [341, 189] on input "search" at bounding box center [377, 192] width 116 height 22
